Goal: Task Accomplishment & Management: Manage account settings

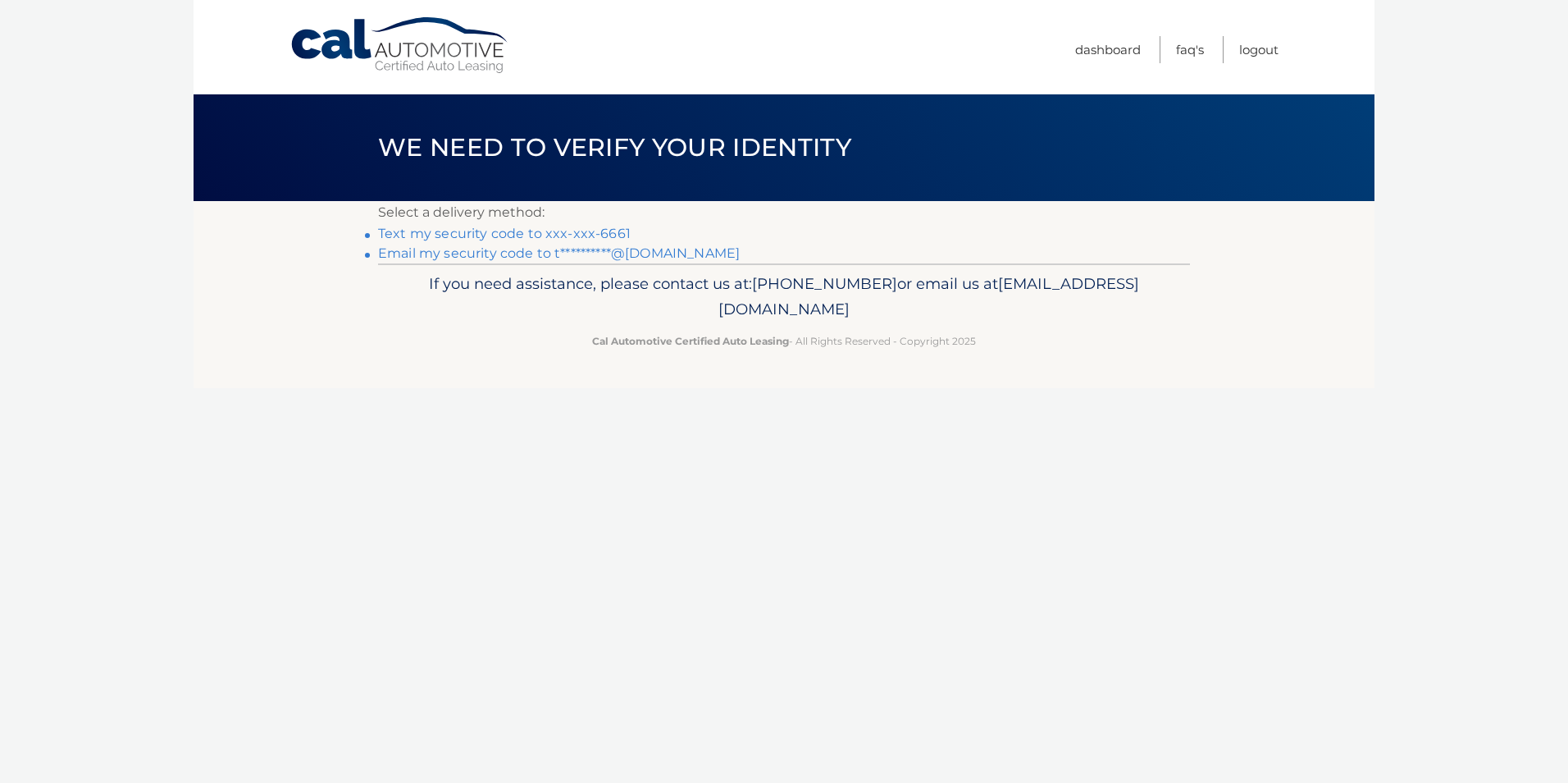
click at [506, 235] on link "Text my security code to xxx-xxx-6661" at bounding box center [504, 234] width 253 height 16
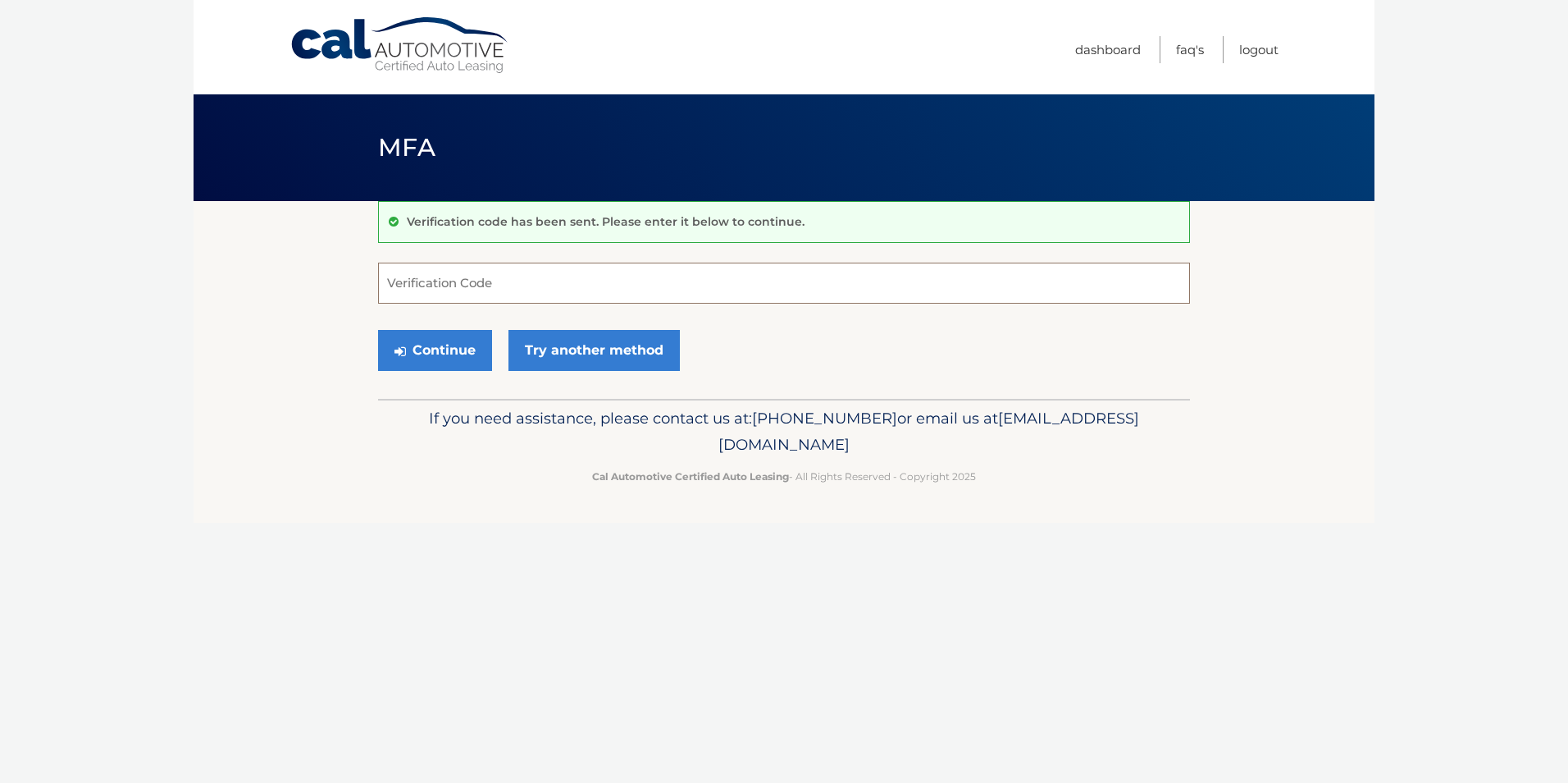
click at [492, 286] on input "Verification Code" at bounding box center [784, 283] width 812 height 41
type input "804717"
click at [378, 330] on button "Continue" at bounding box center [435, 351] width 114 height 41
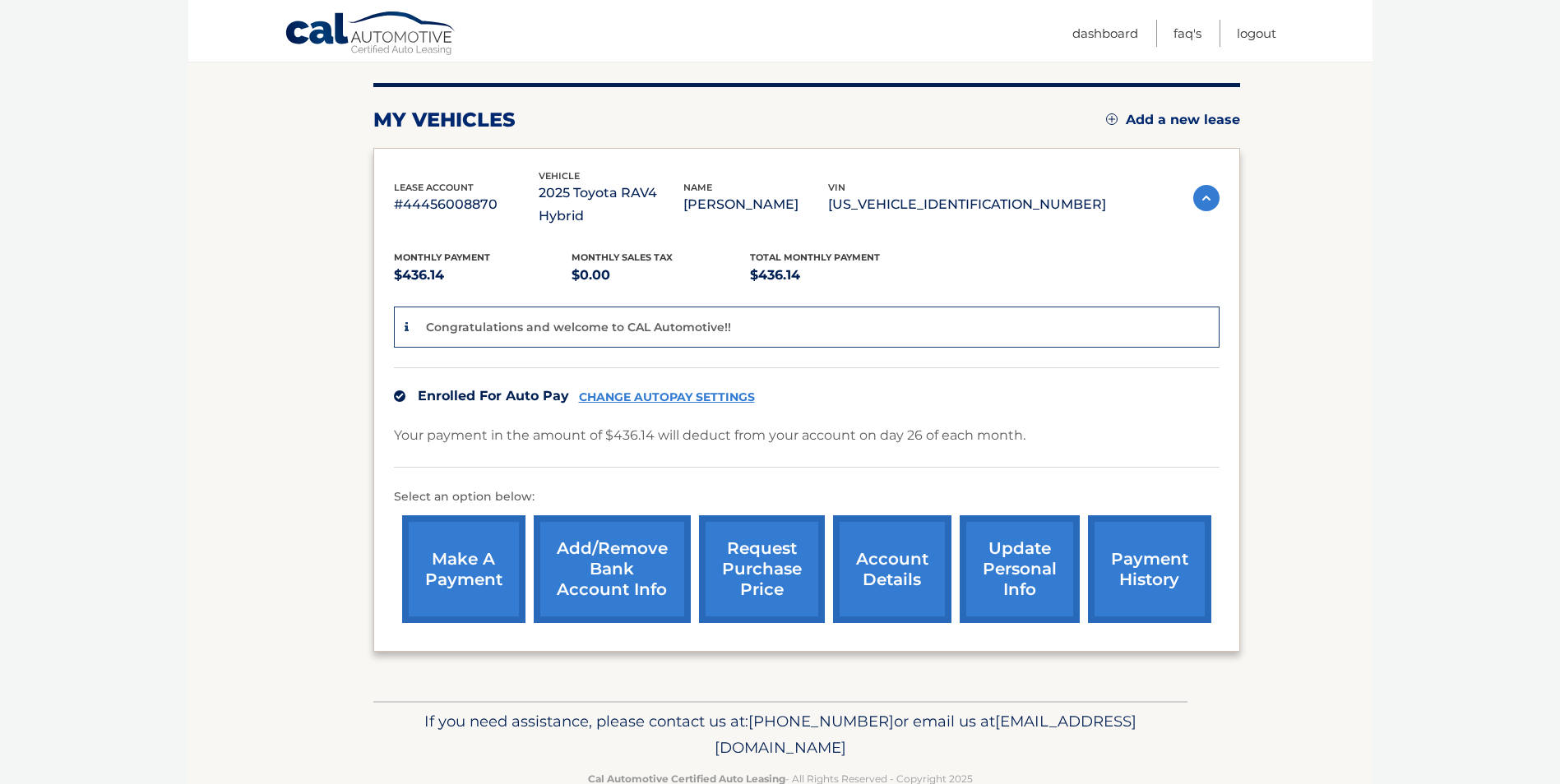
scroll to position [211, 0]
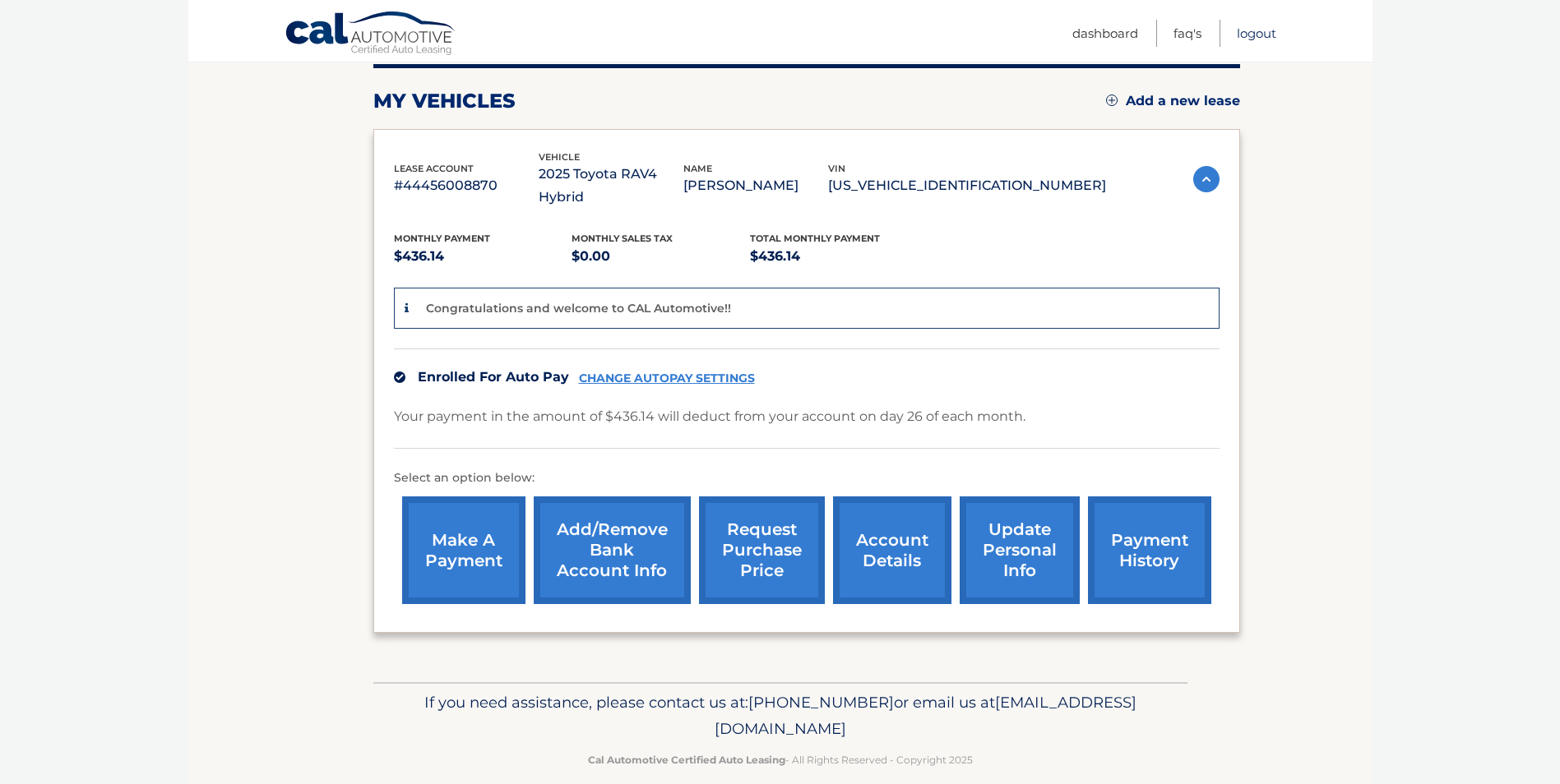
click at [1254, 30] on link "Logout" at bounding box center [1256, 33] width 39 height 27
